Goal: Complete application form: Complete application form

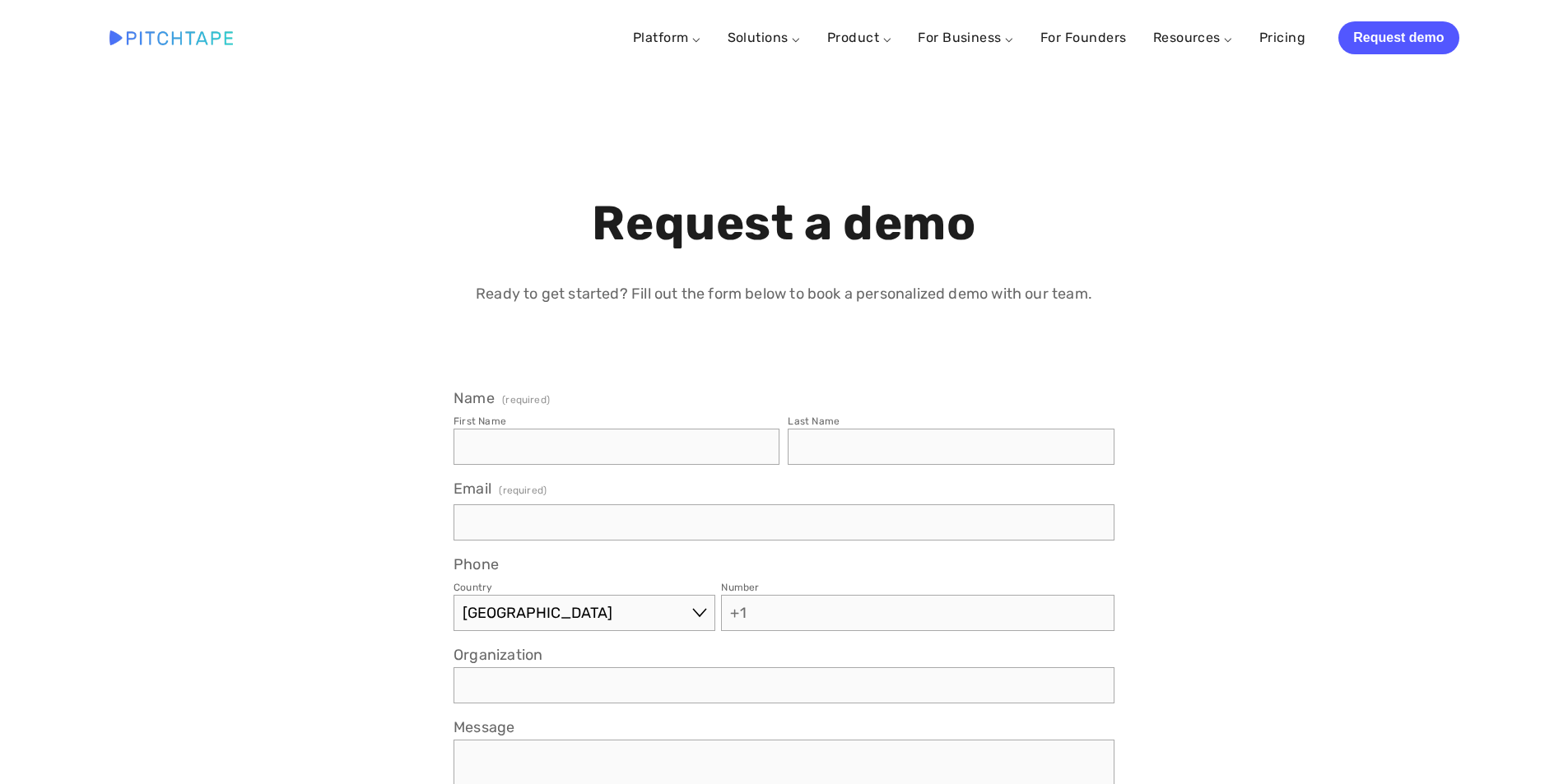
select select "US"
drag, startPoint x: 583, startPoint y: 469, endPoint x: 592, endPoint y: 459, distance: 13.5
click at [592, 459] on fieldset "Name (required) First Name Last Name" at bounding box center [783, 434] width 661 height 90
click at [592, 458] on input "First Name" at bounding box center [616, 447] width 326 height 36
drag, startPoint x: 515, startPoint y: 443, endPoint x: 834, endPoint y: 451, distance: 319.1
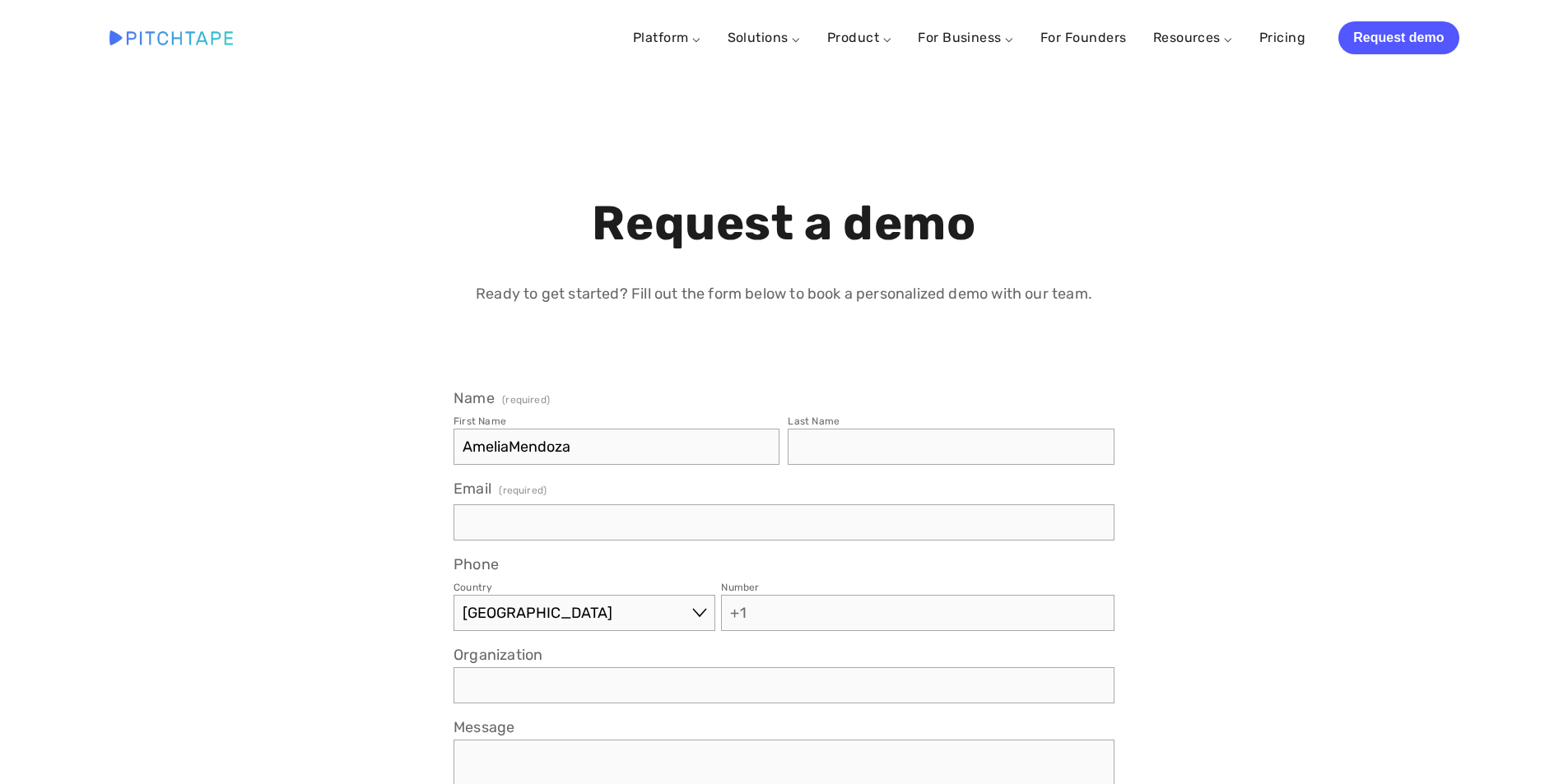
click at [834, 451] on fieldset "Name (required) First Name AmeliaMendoza Last Name" at bounding box center [783, 434] width 661 height 90
type input "[PERSON_NAME]"
click at [877, 441] on input "Last Name" at bounding box center [951, 447] width 326 height 36
paste input "[PERSON_NAME]"
type input "[PERSON_NAME]"
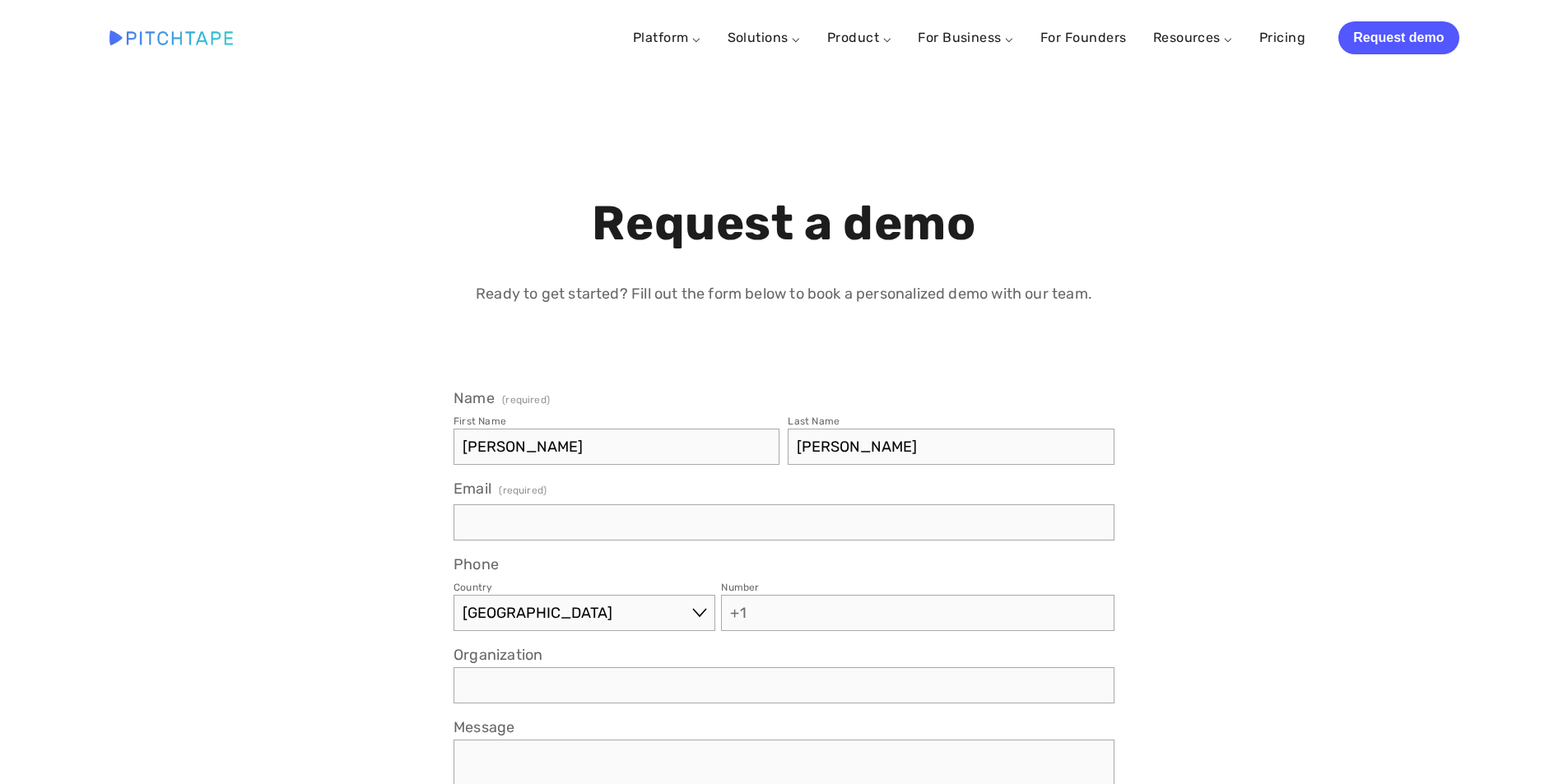
click at [541, 523] on input "Email (required)" at bounding box center [783, 523] width 661 height 36
type input "[PERSON_NAME][EMAIL_ADDRESS][PERSON_NAME][DOMAIN_NAME]"
type input "[PHONE_NUMBER]"
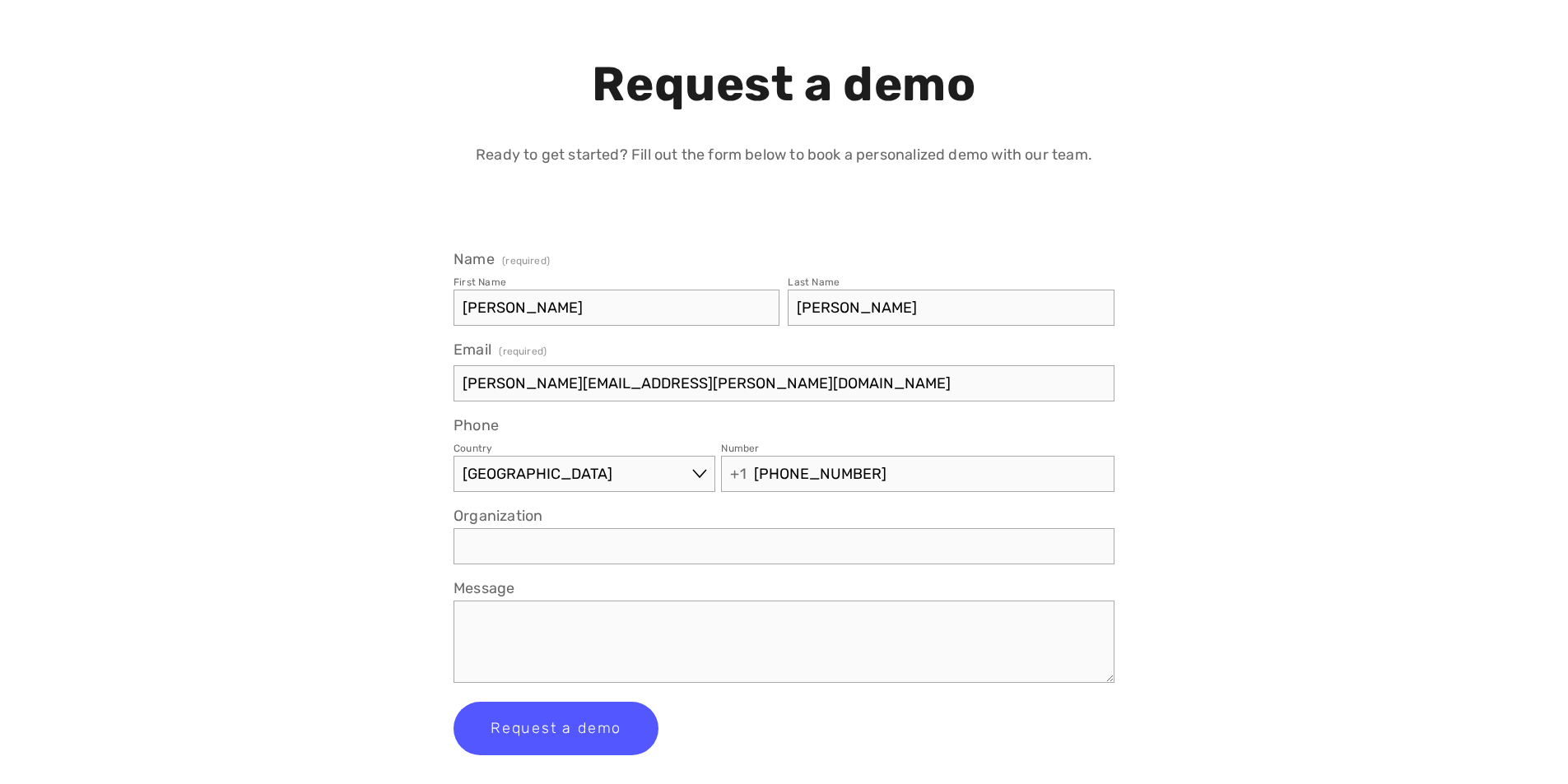
scroll to position [165, 0]
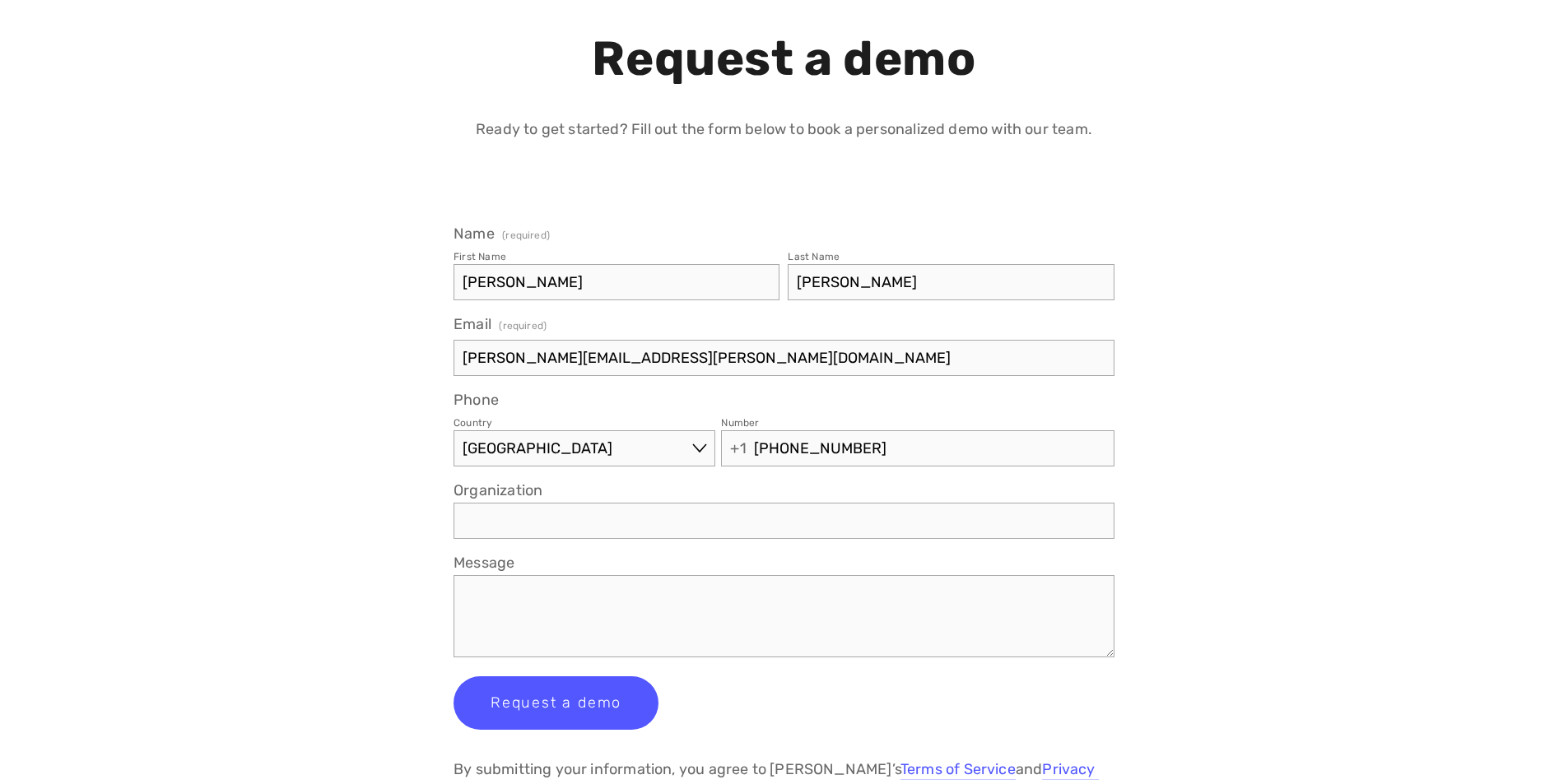
click at [538, 622] on textarea "Message" at bounding box center [783, 615] width 661 height 82
paste textarea "Hi, Bringing a new product or brand to life is exciting—but protecting it is ju…"
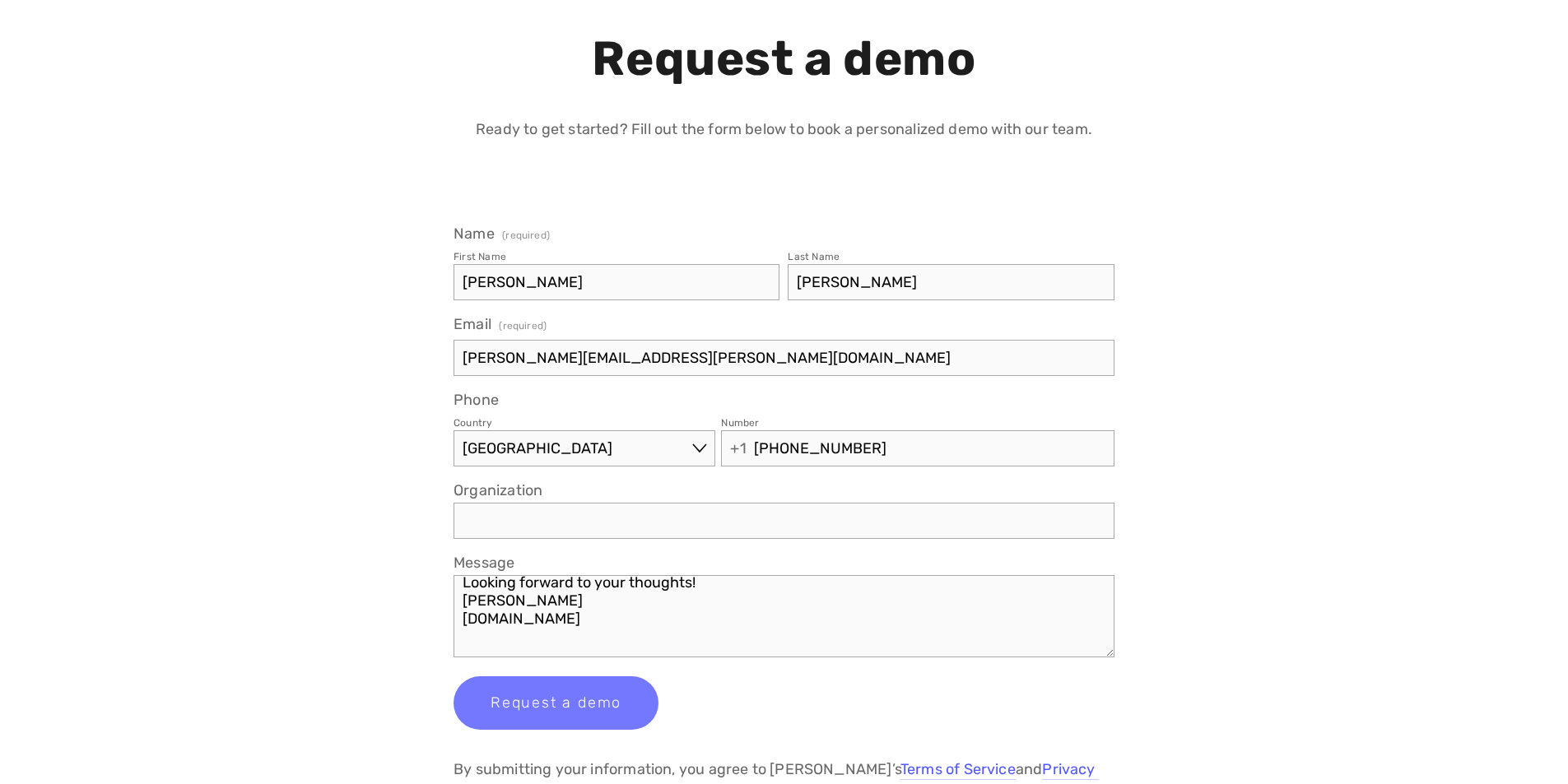
type textarea "Hi, Bringing a new product or brand to life is exciting—but protecting it is ju…"
click at [561, 699] on span "Request a demo" at bounding box center [555, 703] width 131 height 18
